Goal: Task Accomplishment & Management: Manage account settings

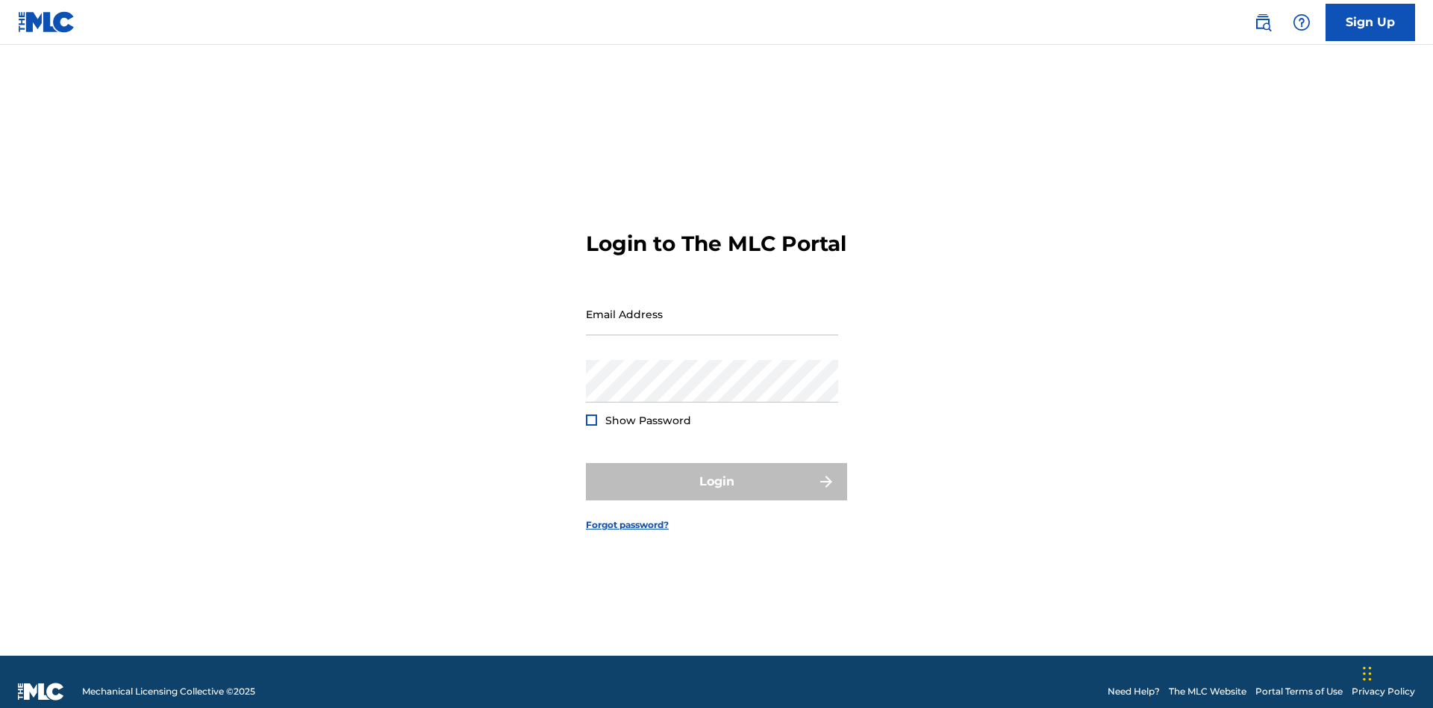
scroll to position [19, 0]
click at [628, 518] on link "Forgot password?" at bounding box center [627, 524] width 83 height 13
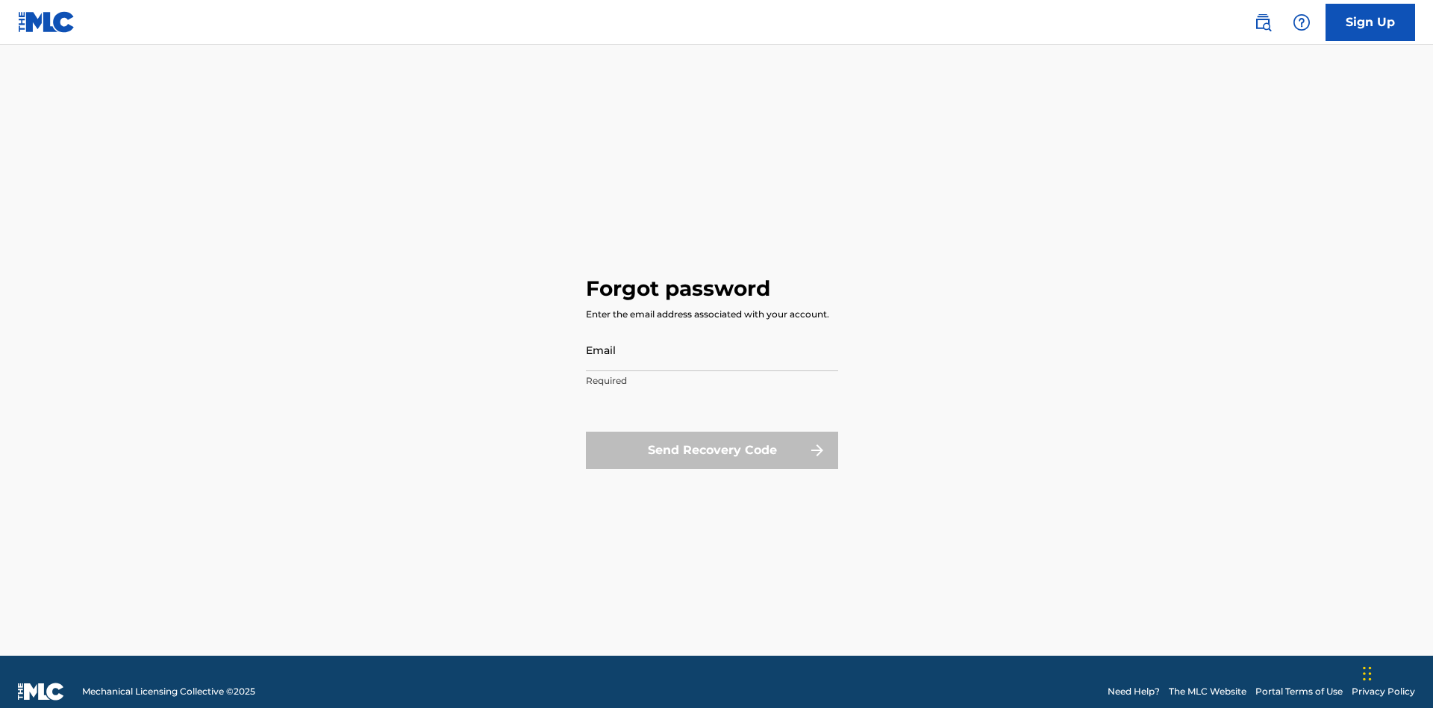
scroll to position [19, 0]
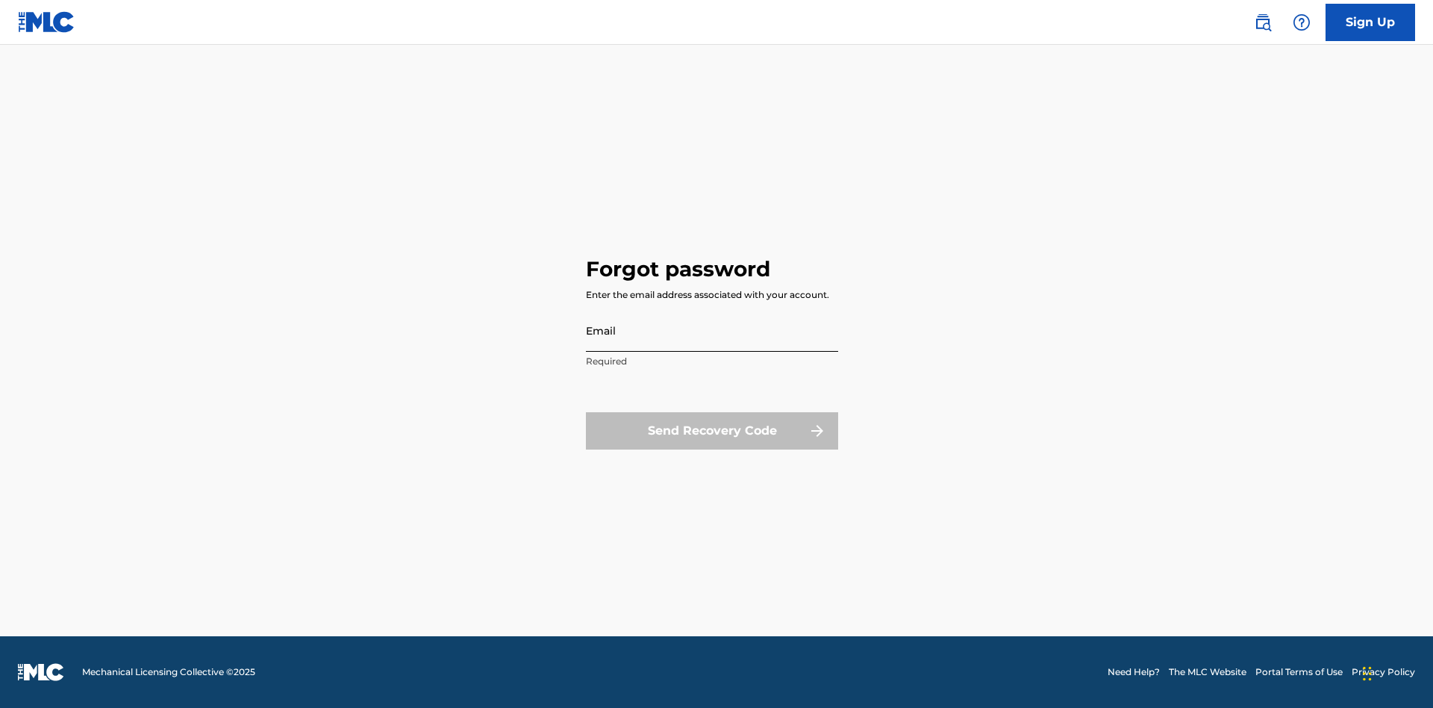
click at [712, 330] on input "Email" at bounding box center [712, 330] width 252 height 43
type input "[EMAIL_ADDRESS][DOMAIN_NAME]"
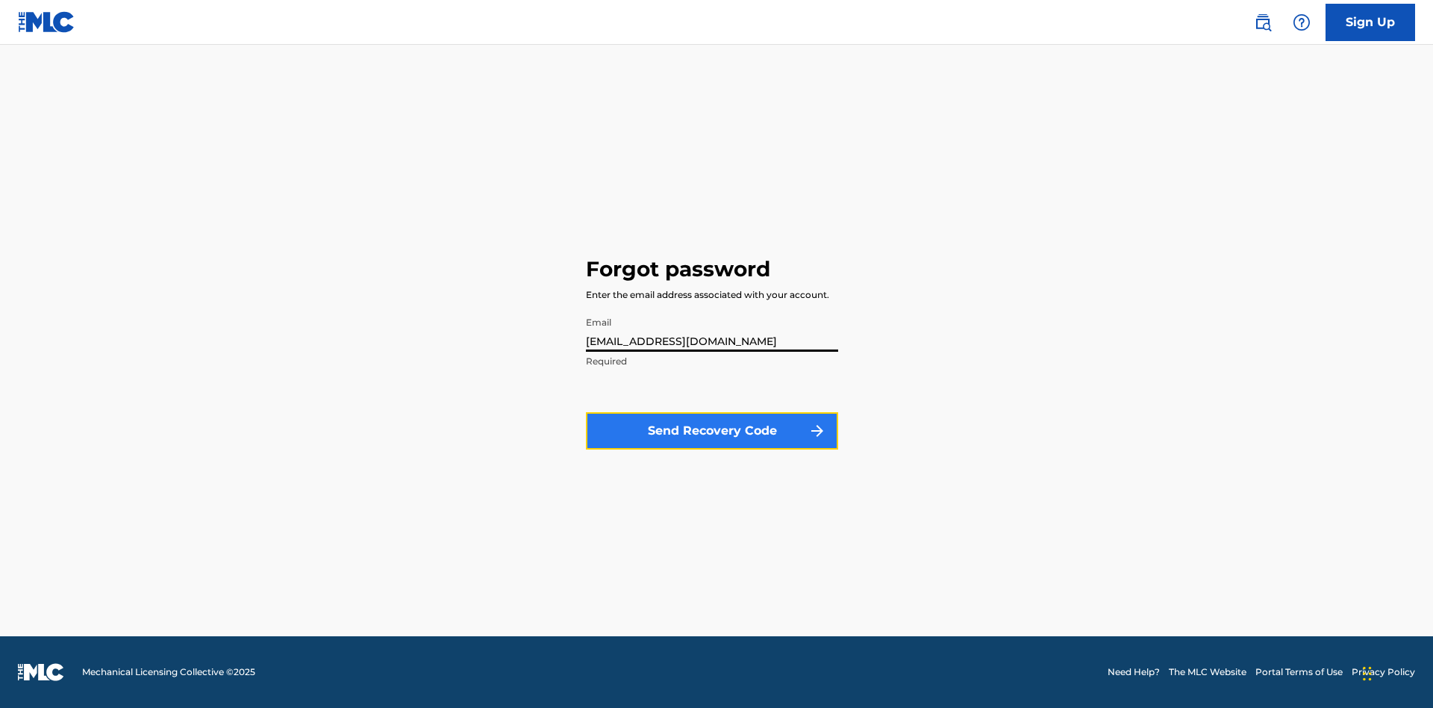
click at [712, 430] on button "Send Recovery Code" at bounding box center [712, 430] width 252 height 37
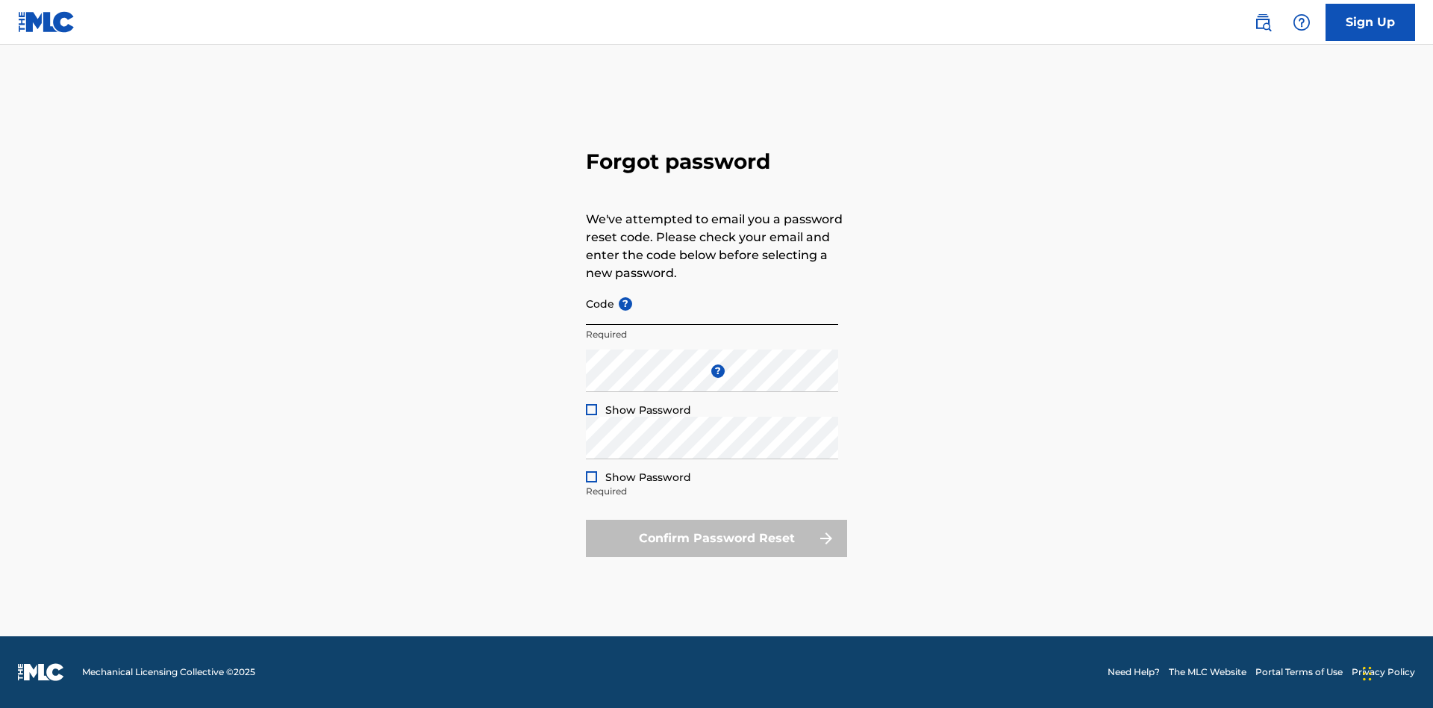
click at [712, 303] on input "Code ?" at bounding box center [712, 303] width 252 height 43
type input "FP_59addfe4703c62358a2ae588d07c"
